Goal: Task Accomplishment & Management: Use online tool/utility

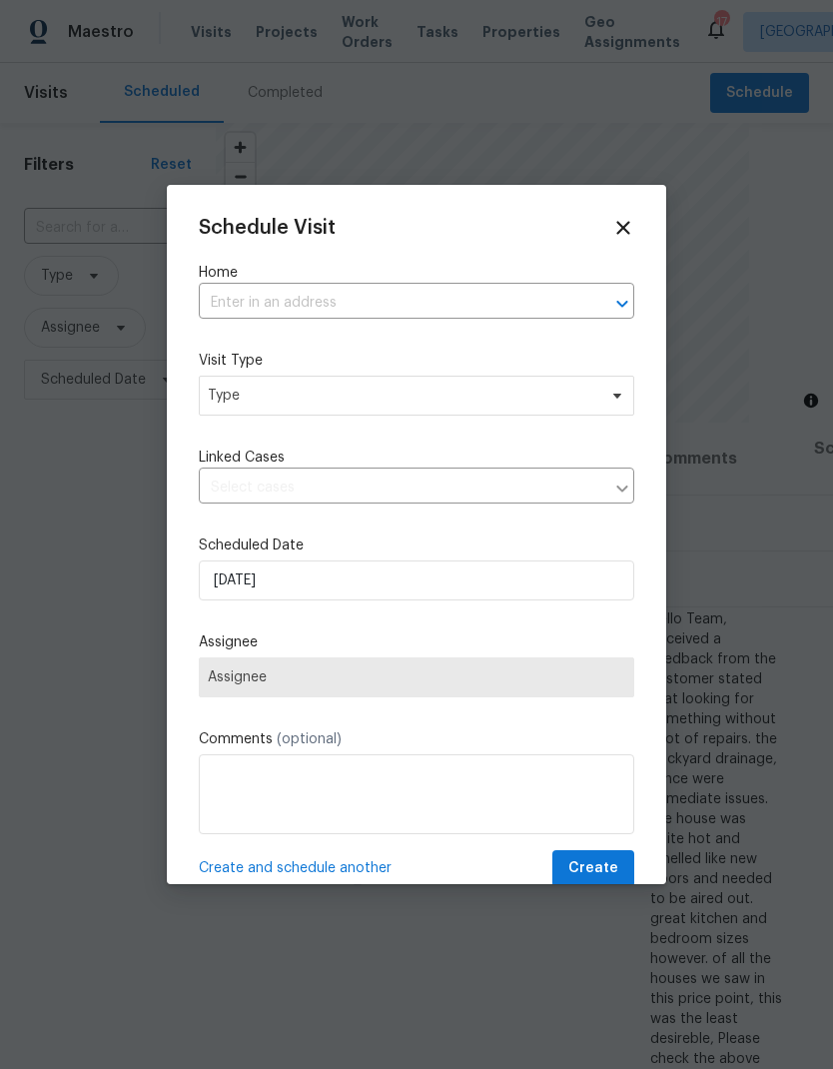
click at [256, 307] on input "text" at bounding box center [389, 303] width 380 height 31
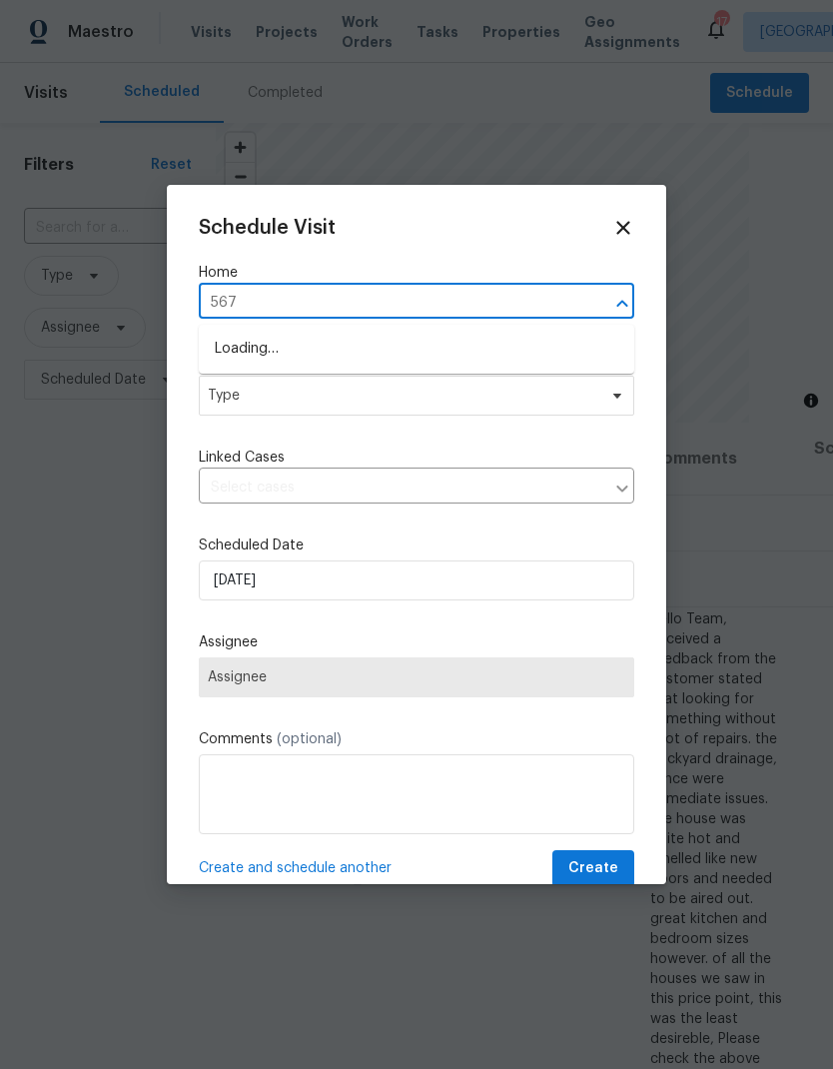
type input "5670"
click at [263, 400] on li "[STREET_ADDRESS][PERSON_NAME]" at bounding box center [417, 384] width 436 height 34
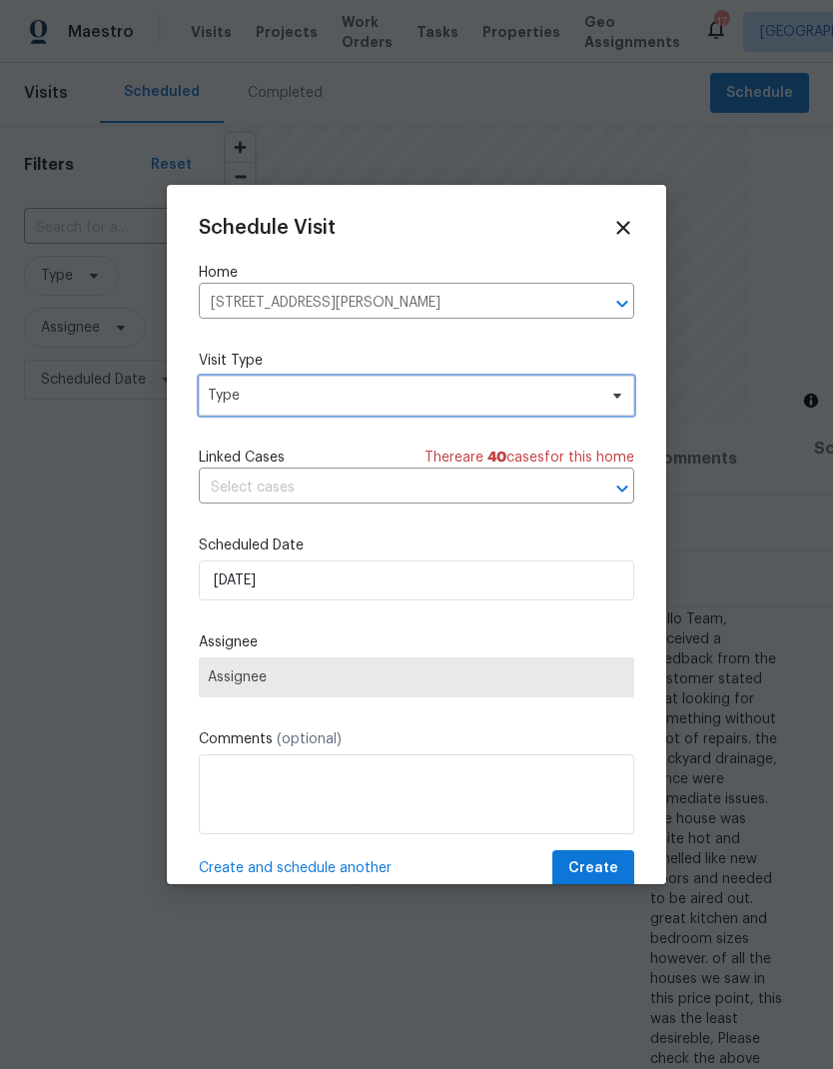
click at [242, 397] on span "Type" at bounding box center [402, 396] width 389 height 20
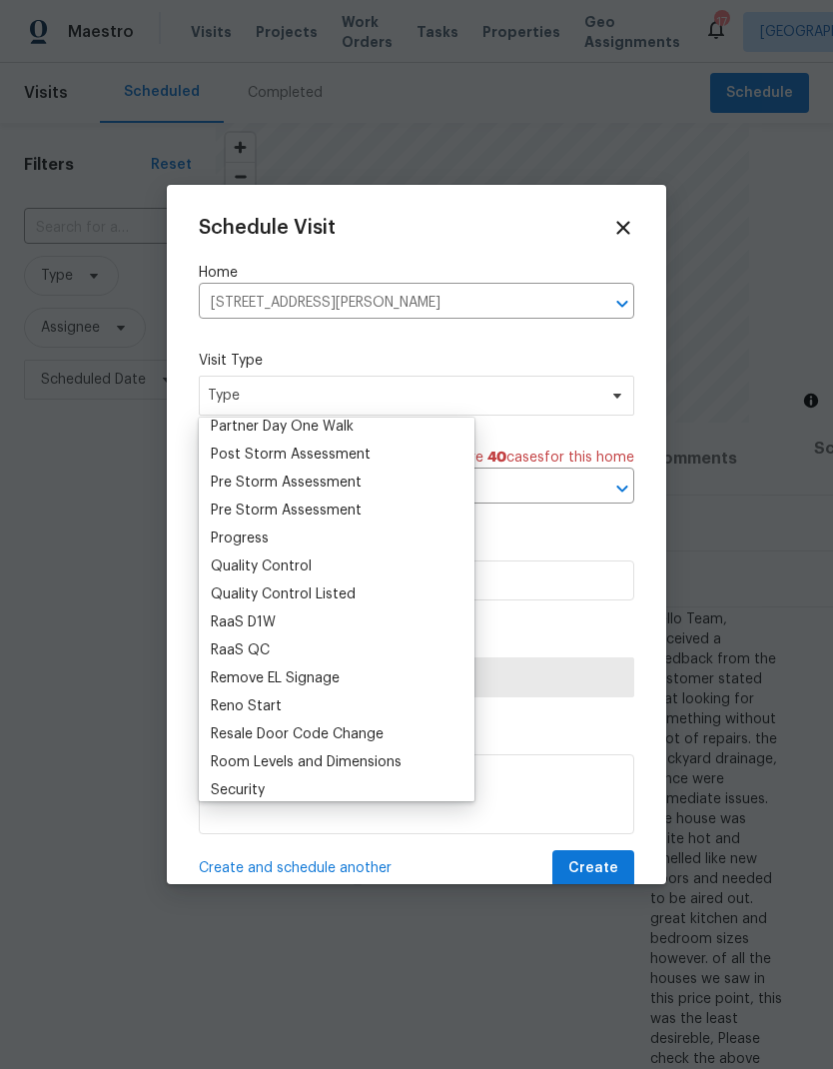
scroll to position [1241, 0]
click at [235, 533] on div "Progress" at bounding box center [240, 538] width 58 height 20
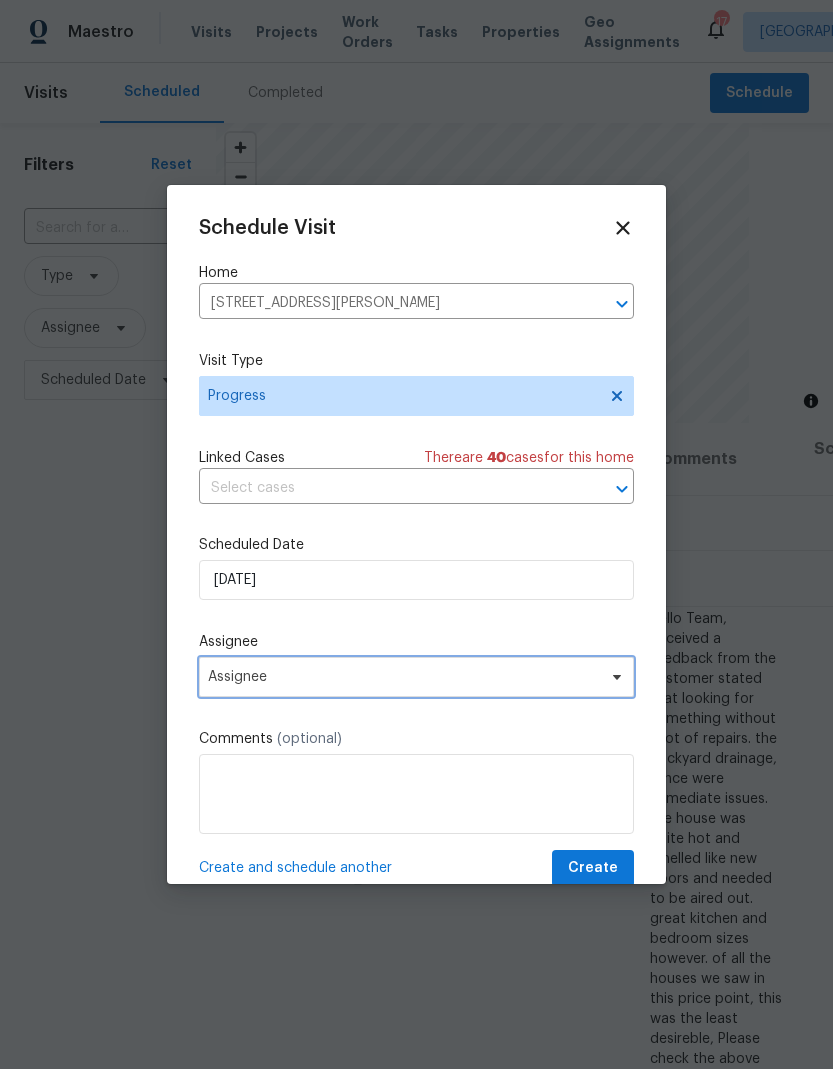
click at [461, 693] on span "Assignee" at bounding box center [417, 678] width 436 height 40
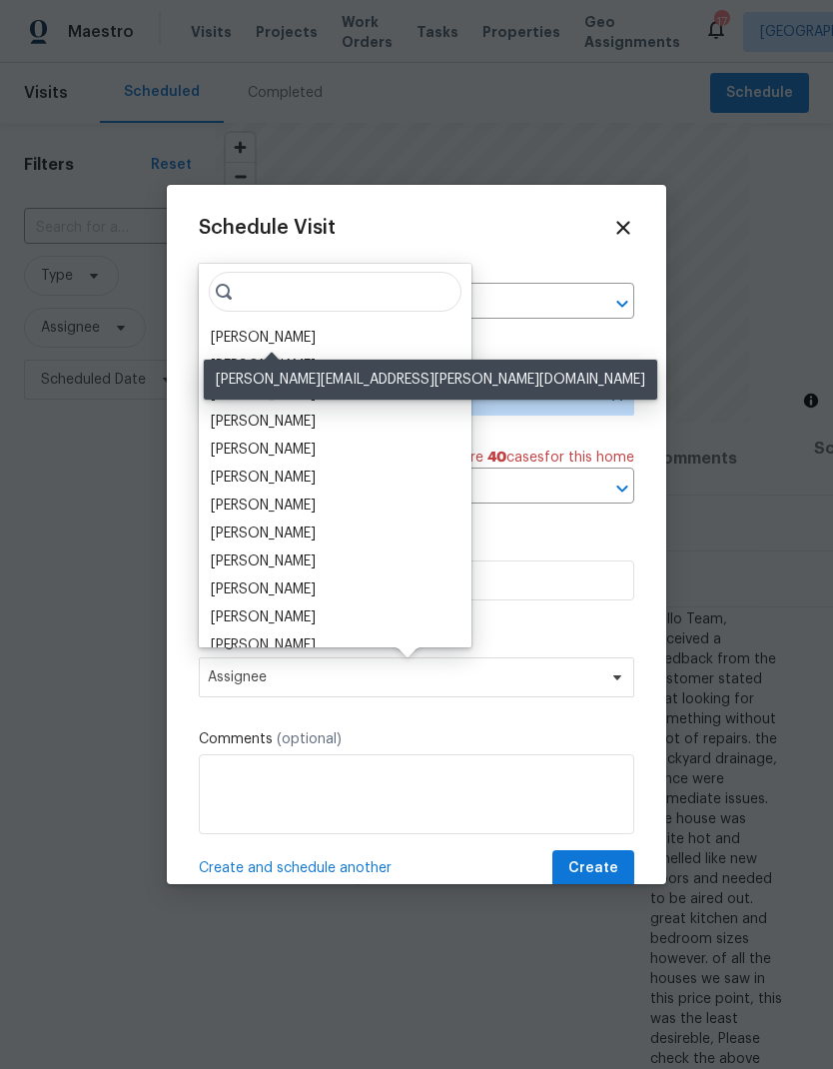
click at [251, 337] on div "[PERSON_NAME]" at bounding box center [263, 338] width 105 height 20
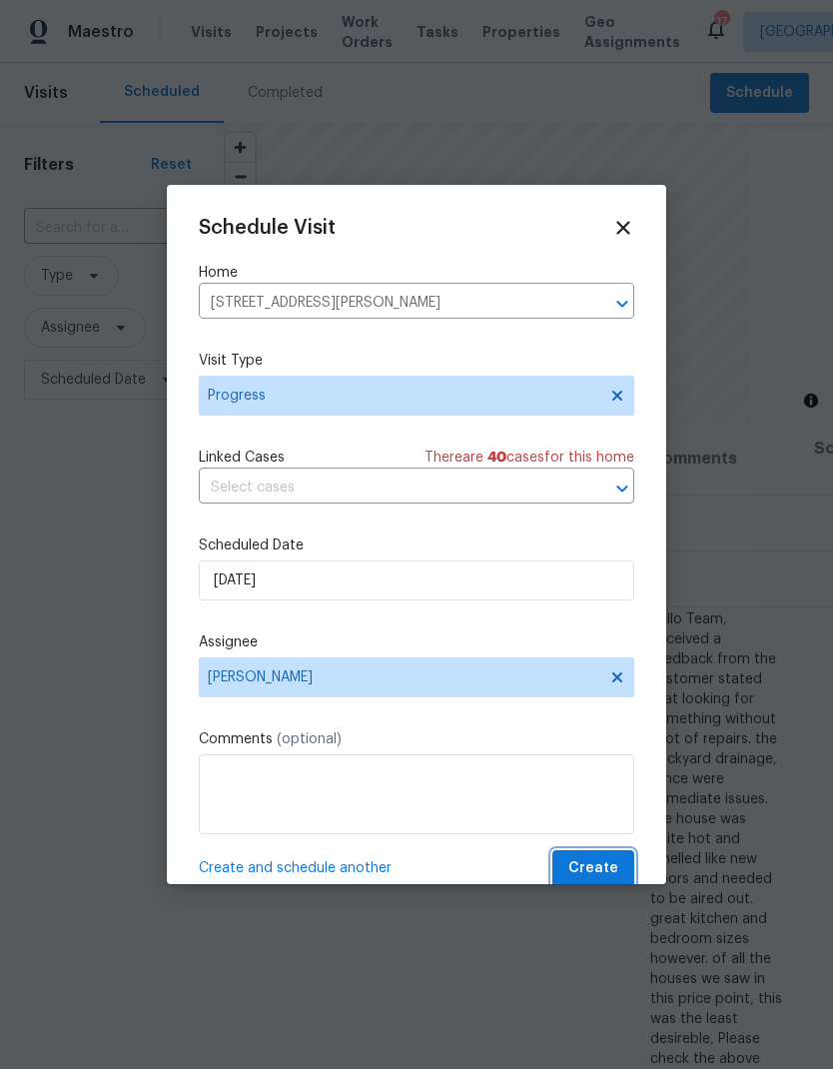
click at [603, 870] on span "Create" at bounding box center [594, 868] width 50 height 25
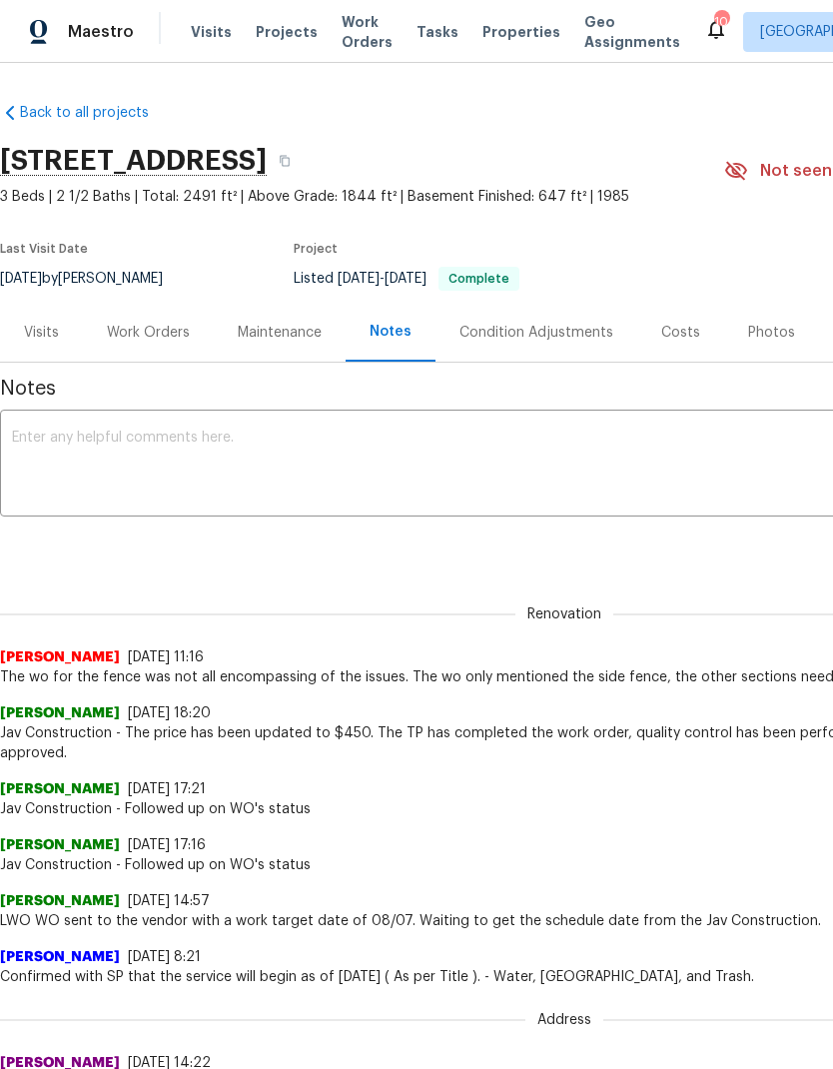
scroll to position [239, 0]
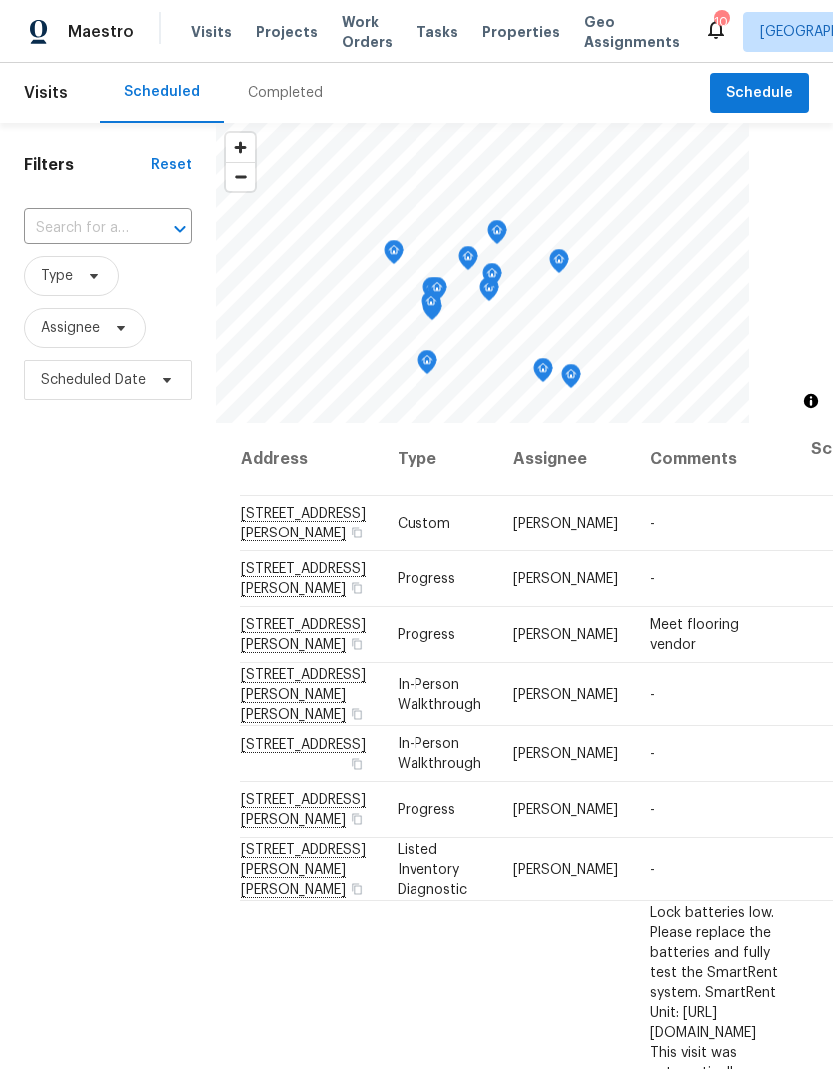
click at [275, 40] on span "Projects" at bounding box center [287, 32] width 62 height 20
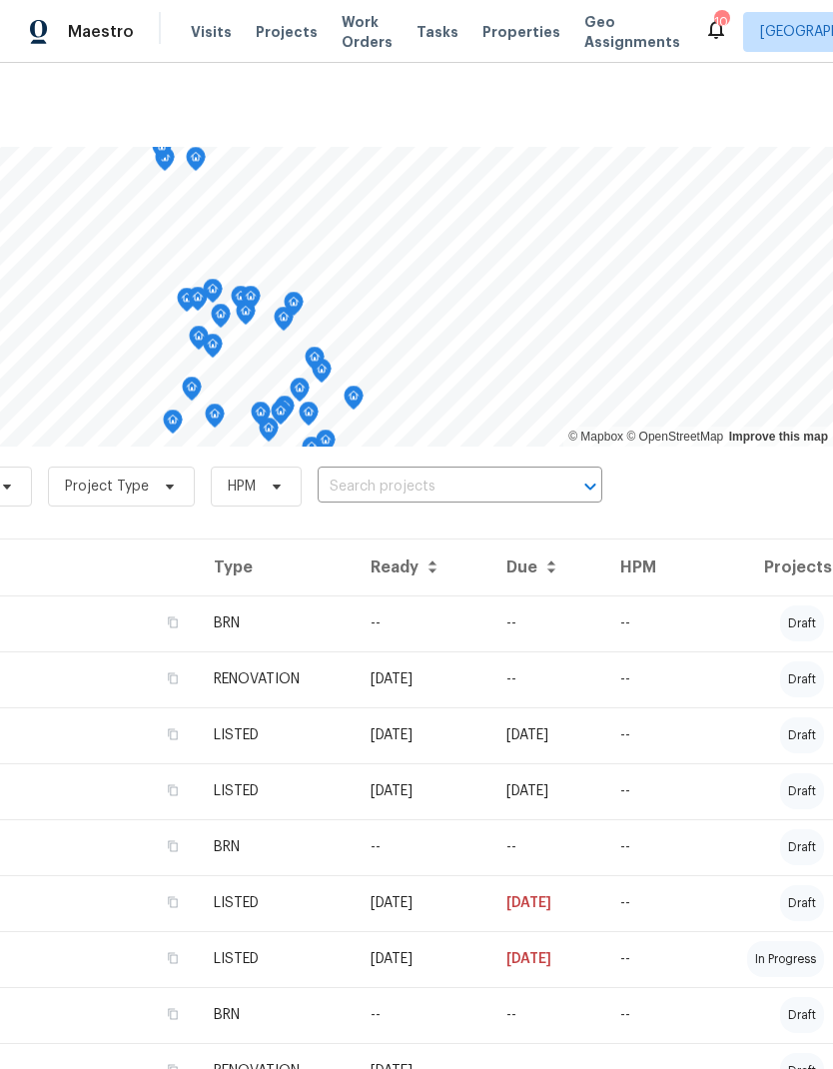
scroll to position [0, 296]
click at [259, 39] on span "Projects" at bounding box center [287, 32] width 62 height 20
click at [208, 36] on span "Visits" at bounding box center [211, 32] width 41 height 20
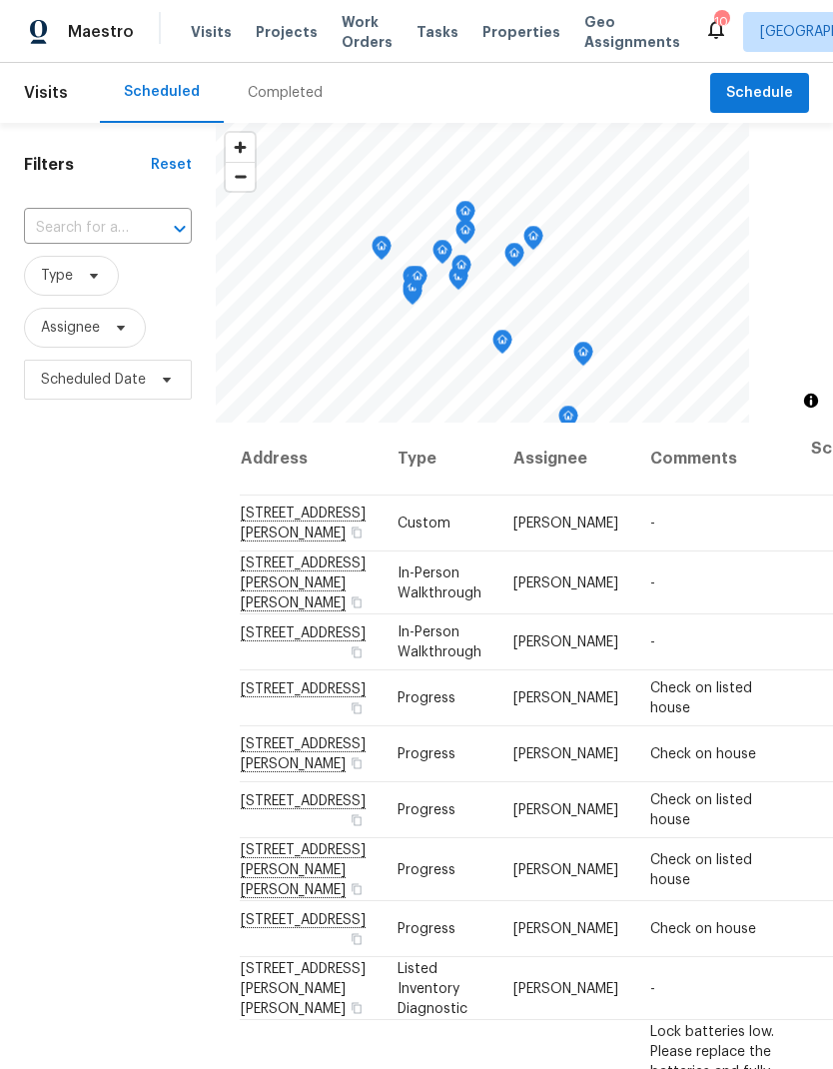
click at [87, 235] on input "text" at bounding box center [80, 228] width 112 height 31
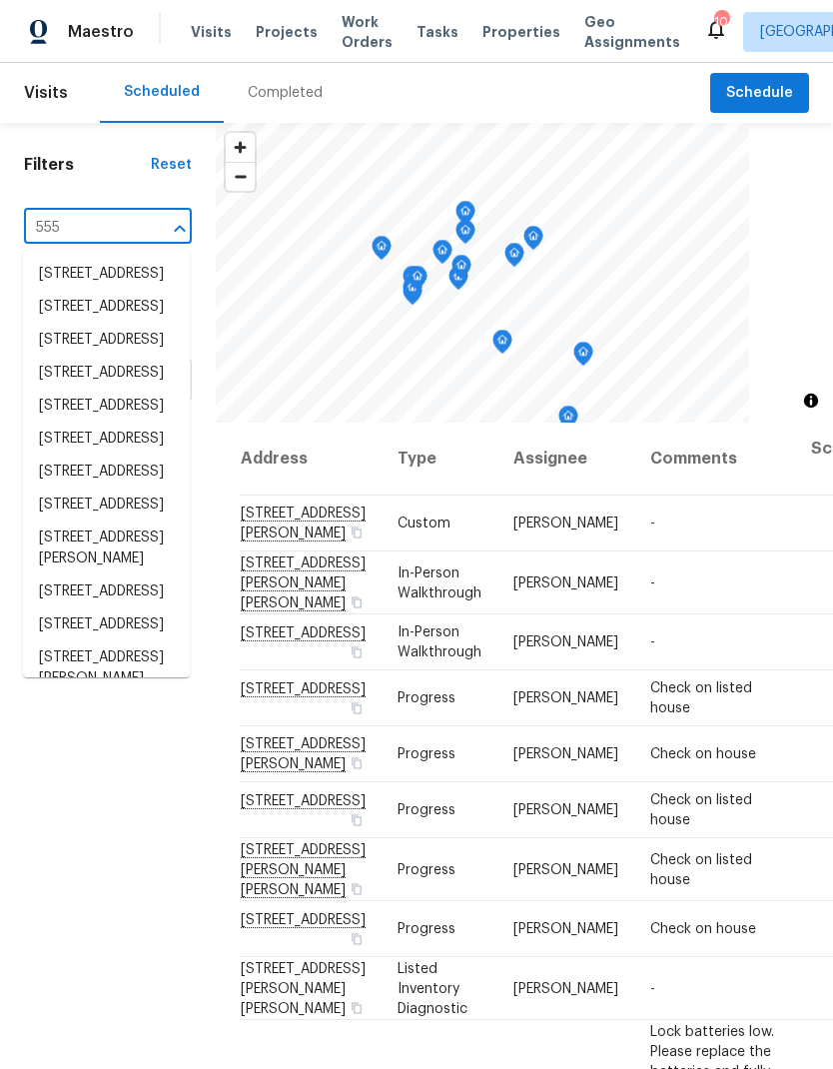
type input "5550"
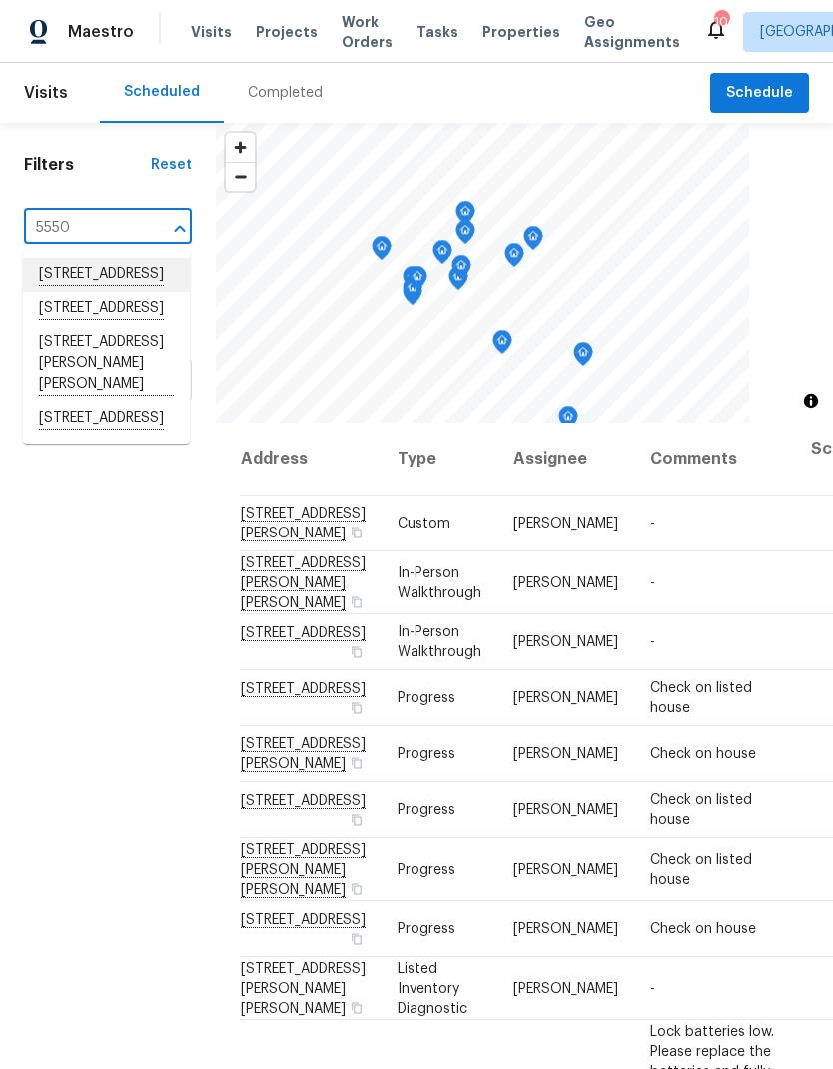
click at [64, 274] on li "[STREET_ADDRESS]" at bounding box center [106, 275] width 167 height 34
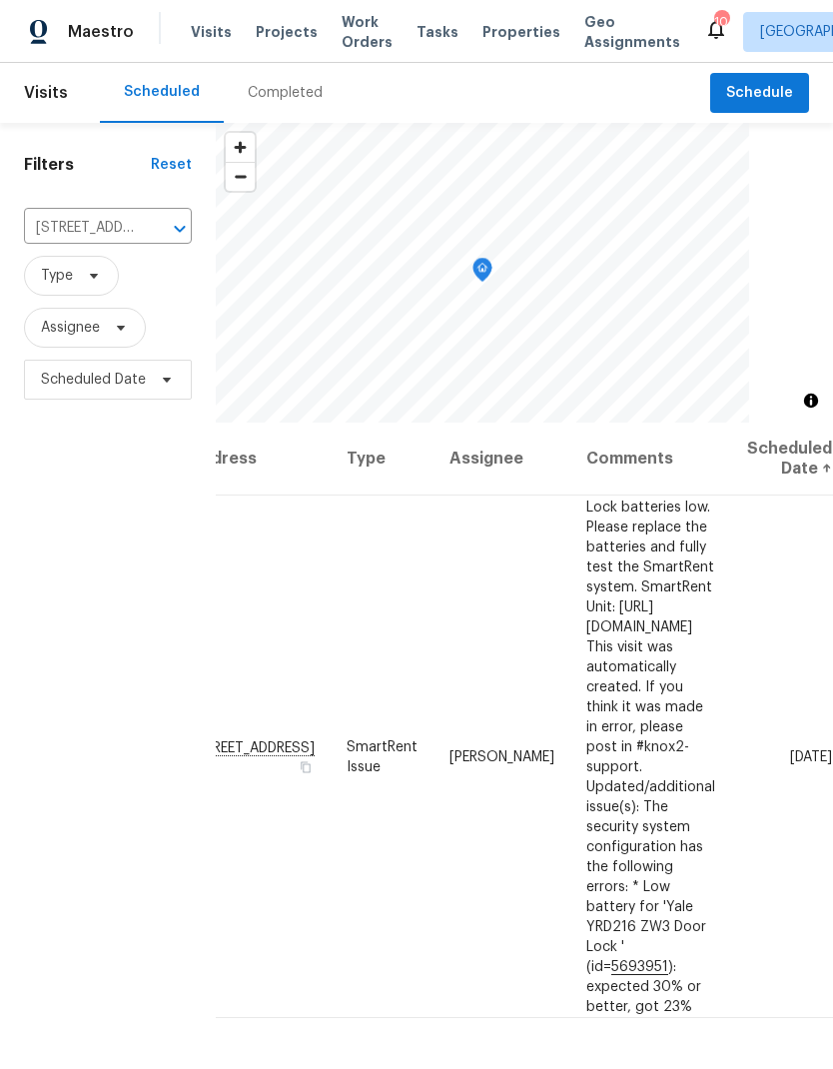
scroll to position [0, 140]
click at [0, 0] on icon at bounding box center [0, 0] width 0 height 0
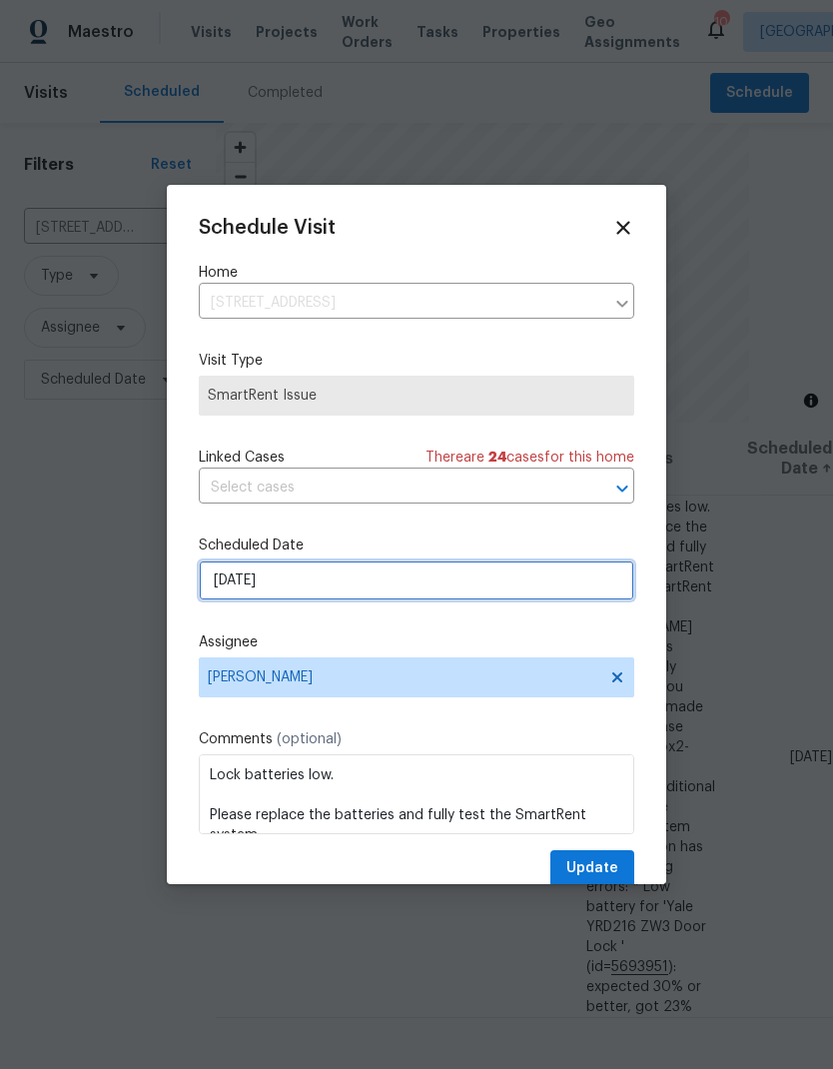
click at [352, 582] on input "[DATE]" at bounding box center [417, 581] width 436 height 40
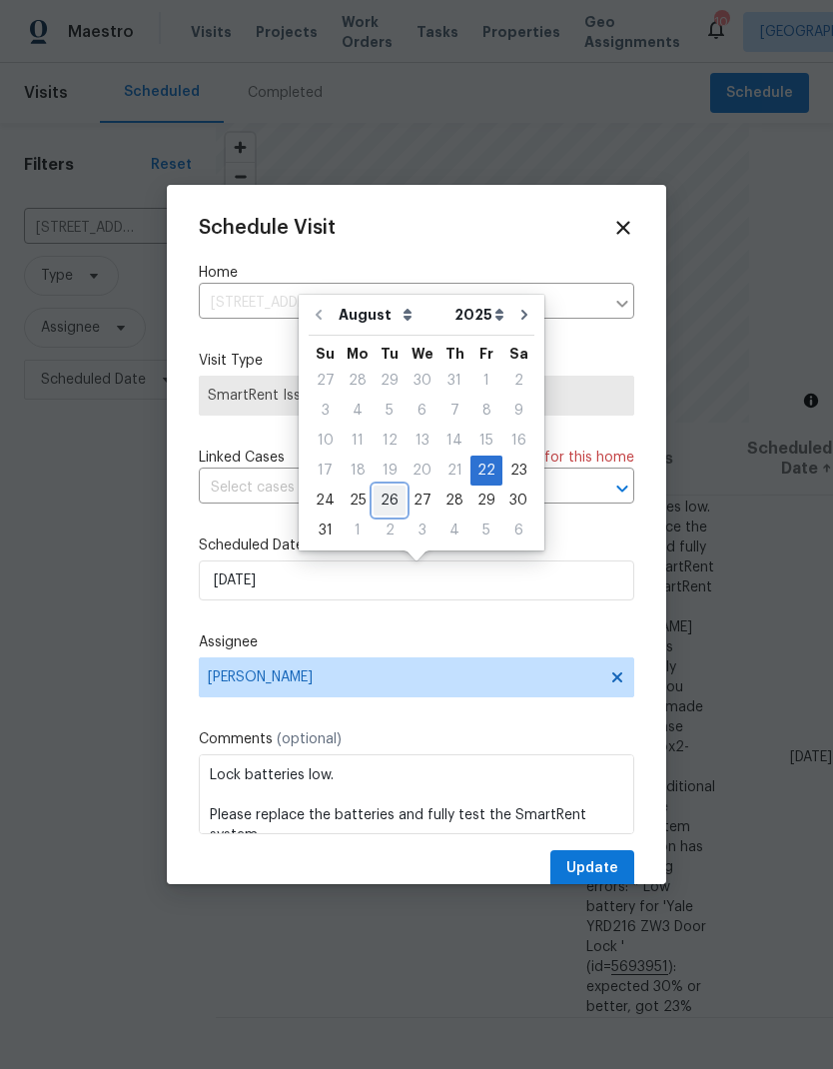
click at [389, 503] on div "26" at bounding box center [390, 501] width 32 height 28
type input "[DATE]"
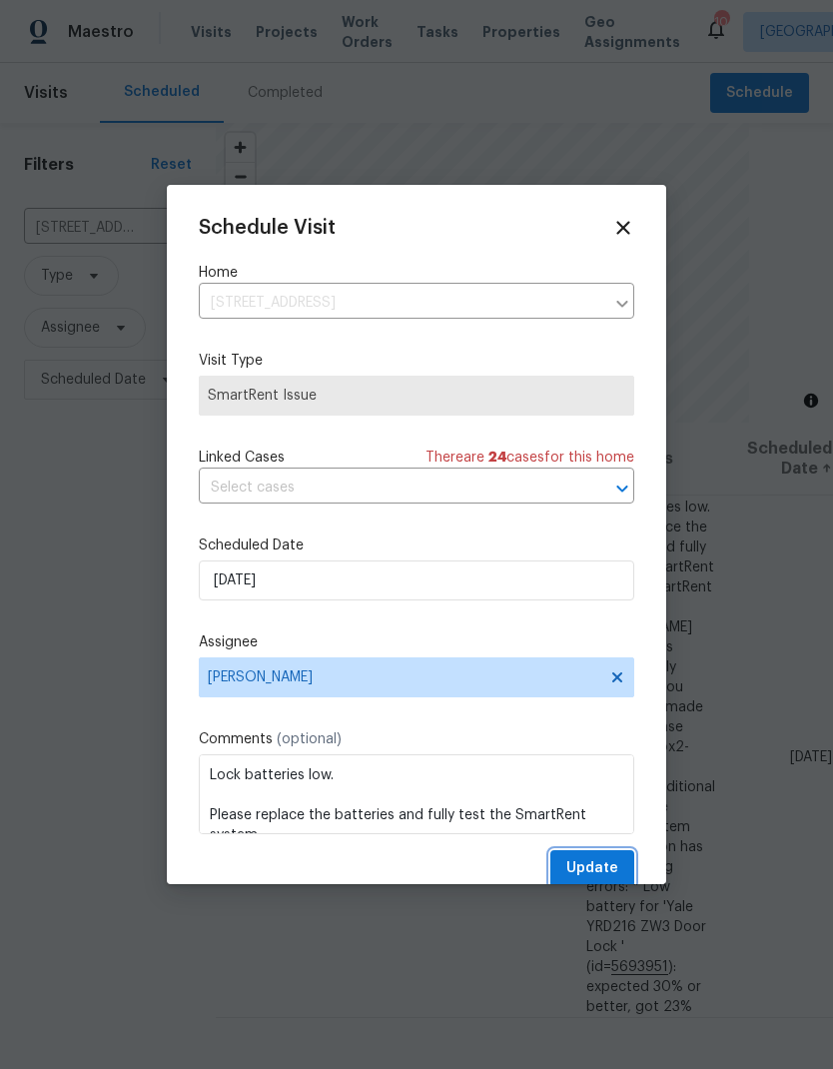
click at [611, 867] on span "Update" at bounding box center [593, 868] width 52 height 25
